Goal: Task Accomplishment & Management: Use online tool/utility

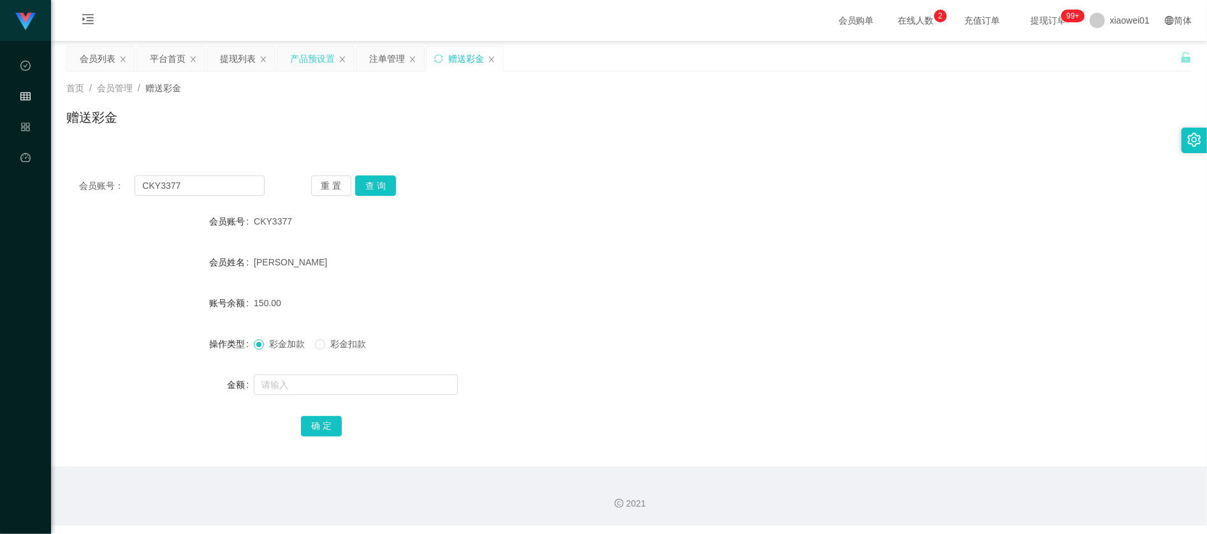
click at [296, 51] on div "产品预设置" at bounding box center [312, 59] width 45 height 24
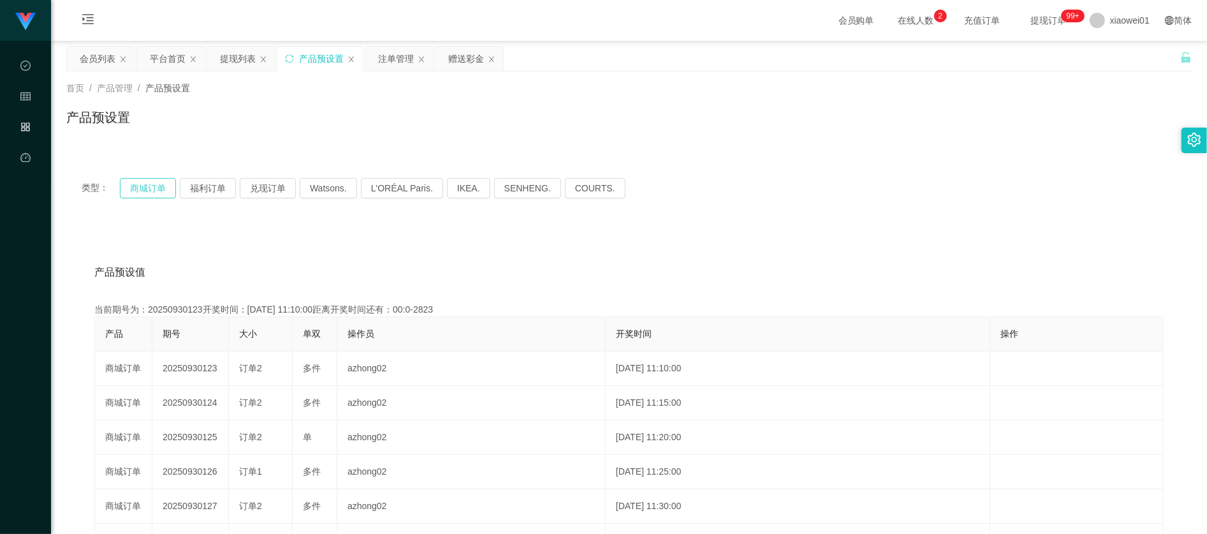
click at [152, 189] on button "商城订单" at bounding box center [148, 188] width 56 height 20
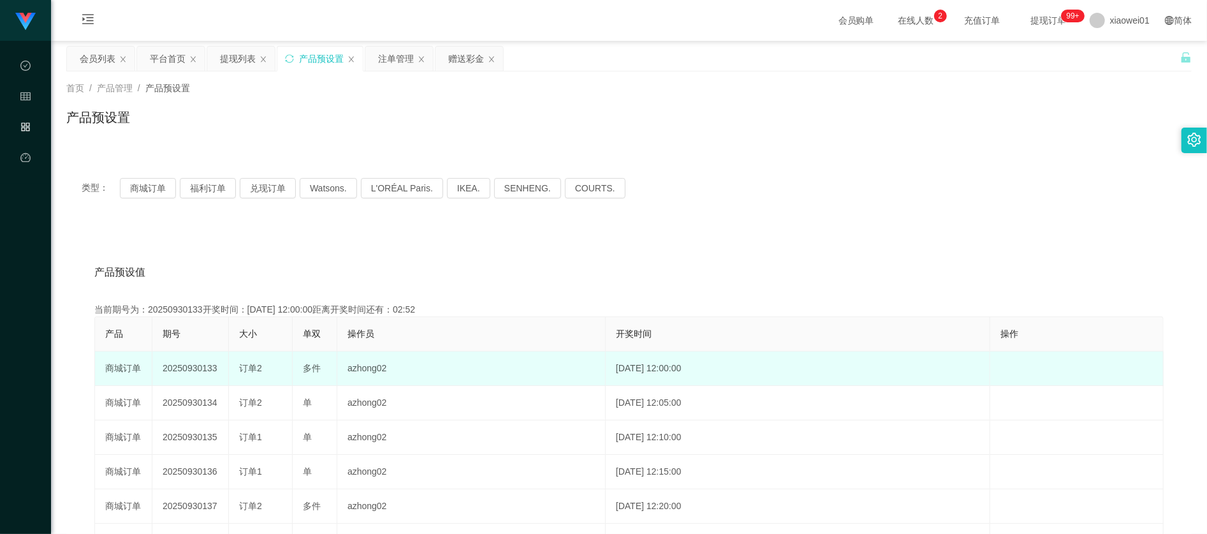
click at [196, 376] on td "20250930133" at bounding box center [190, 368] width 77 height 34
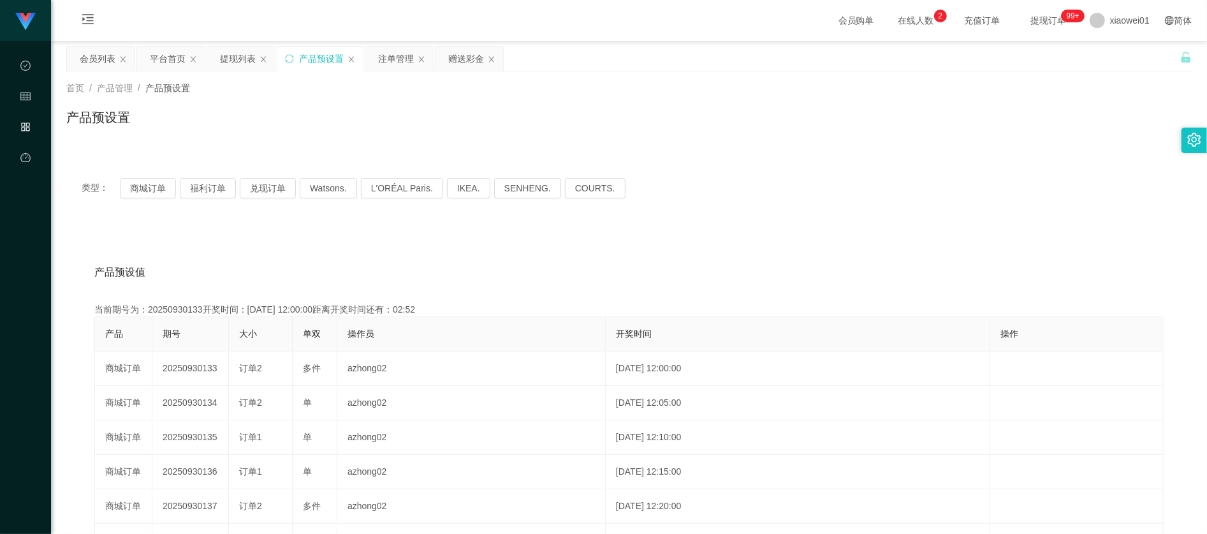
copy td "20250930133"
click at [406, 56] on div "注单管理" at bounding box center [396, 59] width 36 height 24
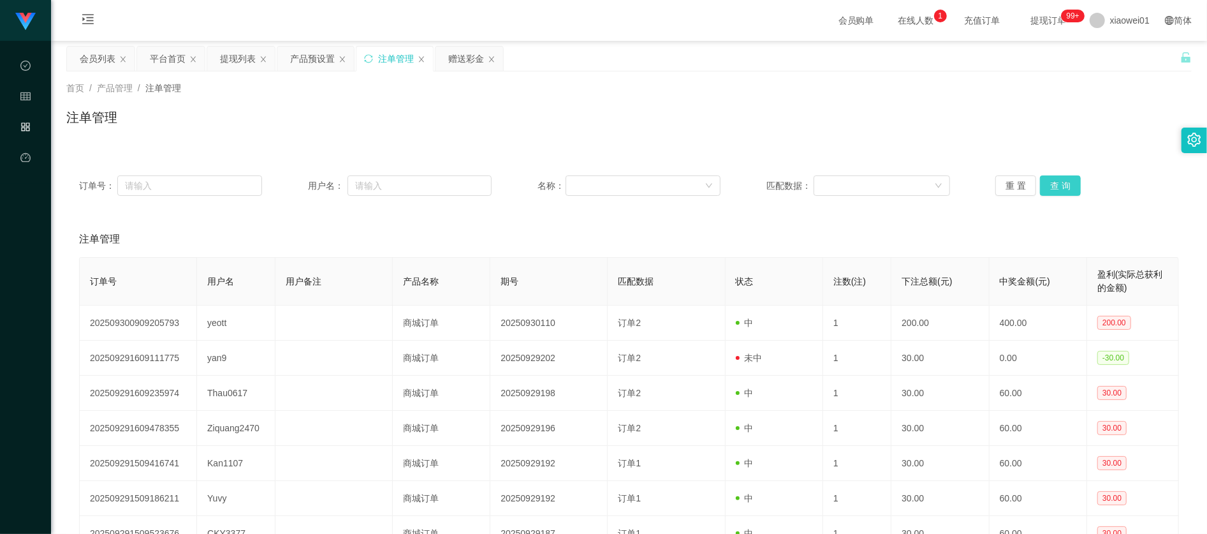
click at [1057, 194] on button "查 询" at bounding box center [1060, 185] width 41 height 20
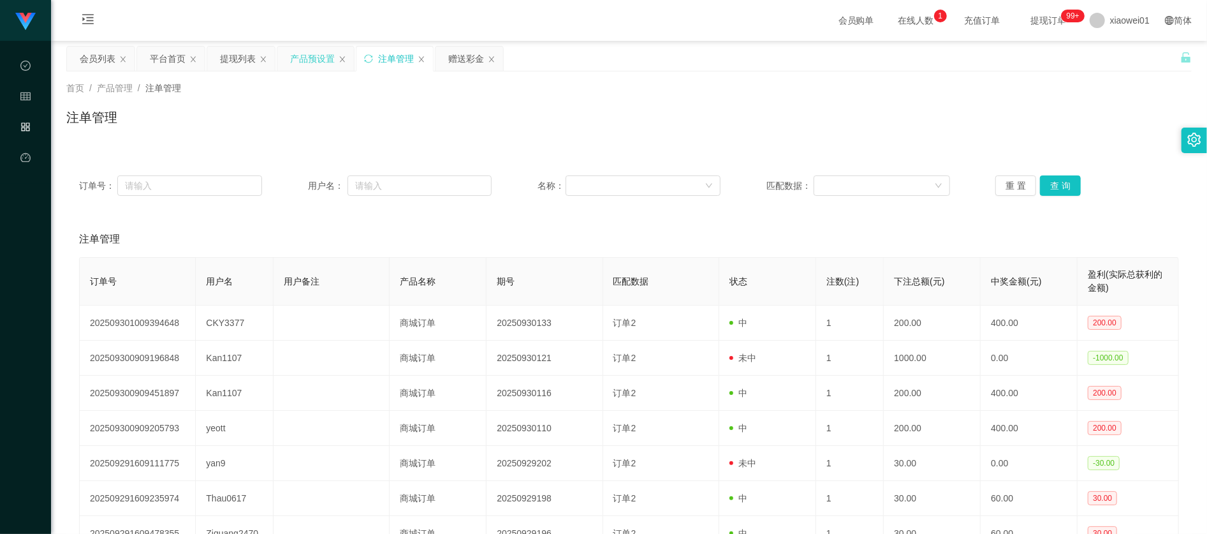
click at [354, 56] on div "产品预设置" at bounding box center [315, 59] width 77 height 24
click at [307, 64] on div "产品预设置" at bounding box center [312, 59] width 45 height 24
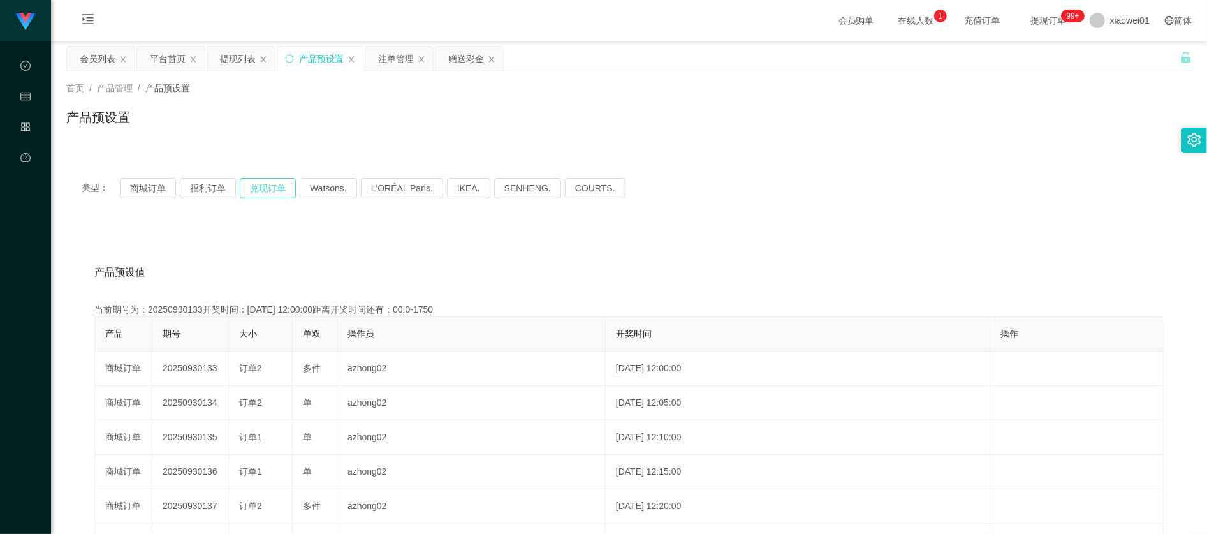
click at [279, 185] on button "兑现订单" at bounding box center [268, 188] width 56 height 20
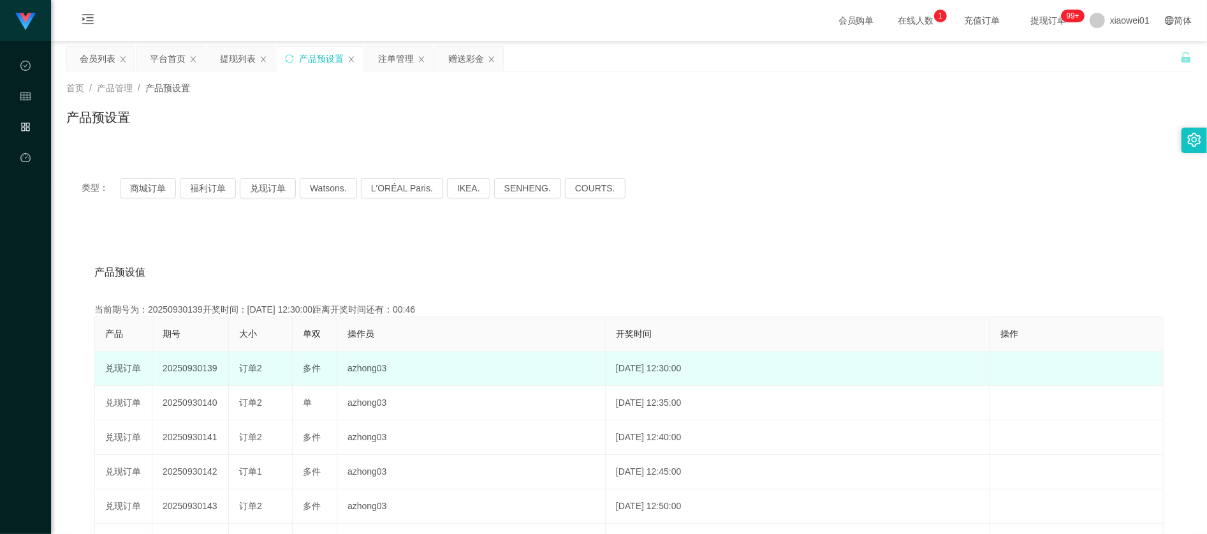
click at [185, 374] on td "20250930139" at bounding box center [190, 368] width 77 height 34
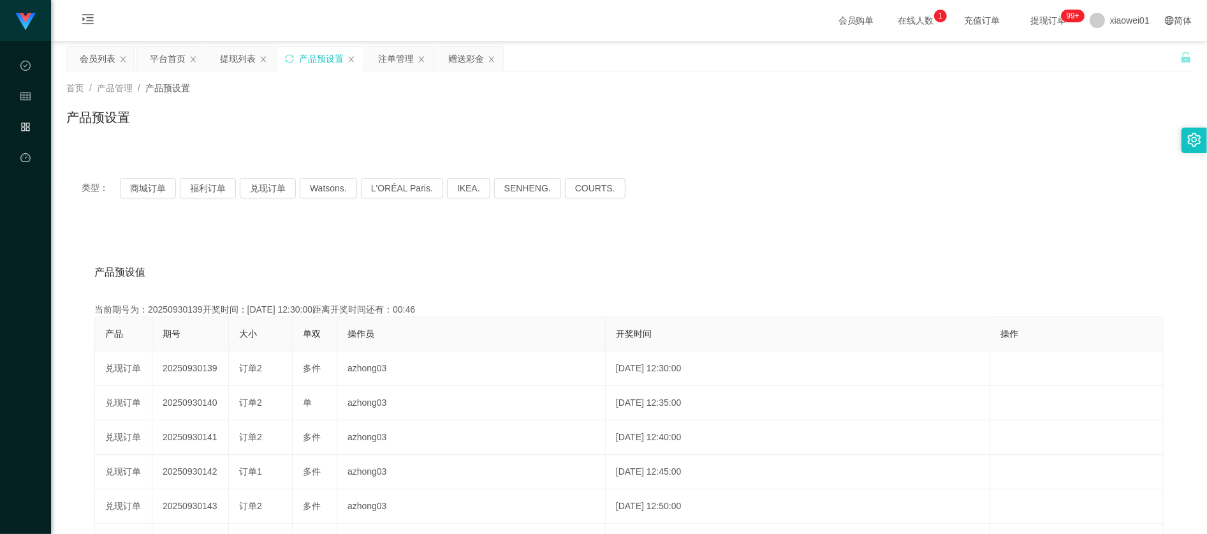
copy td "20250930139"
